Goal: Transaction & Acquisition: Download file/media

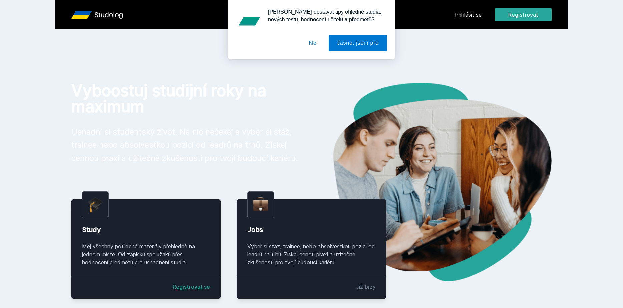
click at [319, 40] on button "Ne" at bounding box center [313, 43] width 24 height 17
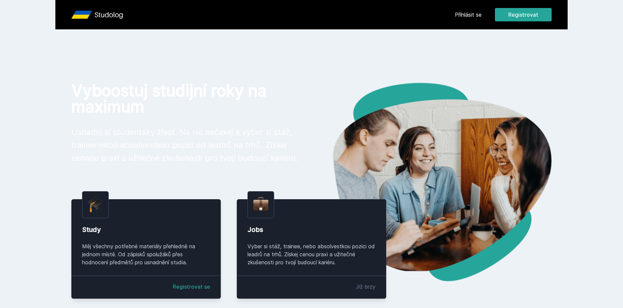
click at [477, 12] on link "Přihlásit se" at bounding box center [468, 15] width 27 height 8
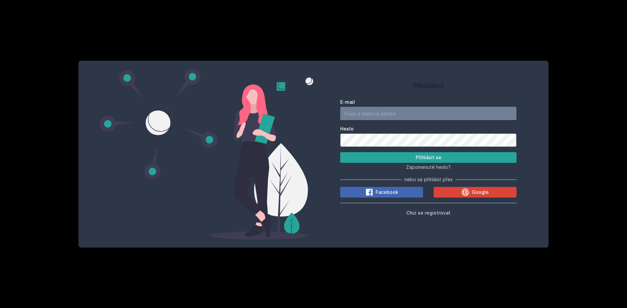
click at [374, 114] on input "E-mail" at bounding box center [428, 113] width 176 height 13
click at [471, 192] on div "Google" at bounding box center [474, 192] width 27 height 8
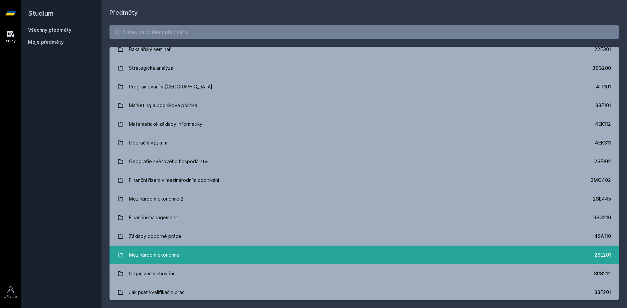
scroll to position [968, 0]
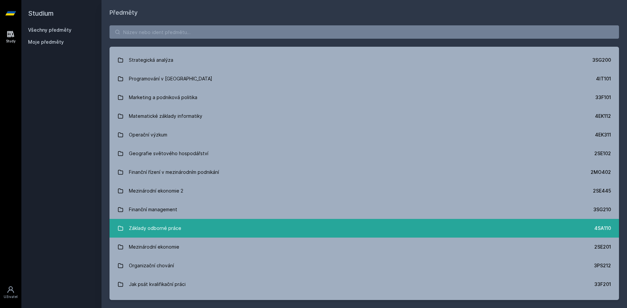
click at [194, 228] on link "Základy odborné práce 4SA110" at bounding box center [363, 228] width 509 height 19
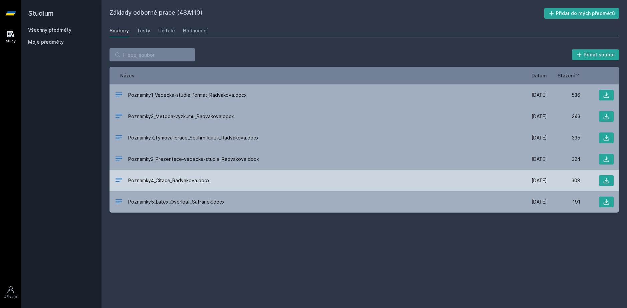
click at [242, 186] on div "Poznamky4_Citace_Radvakova.docx [DATE] [DATE] 308" at bounding box center [363, 180] width 509 height 21
click at [608, 179] on icon at bounding box center [606, 180] width 7 height 7
